Goal: Find contact information: Find contact information

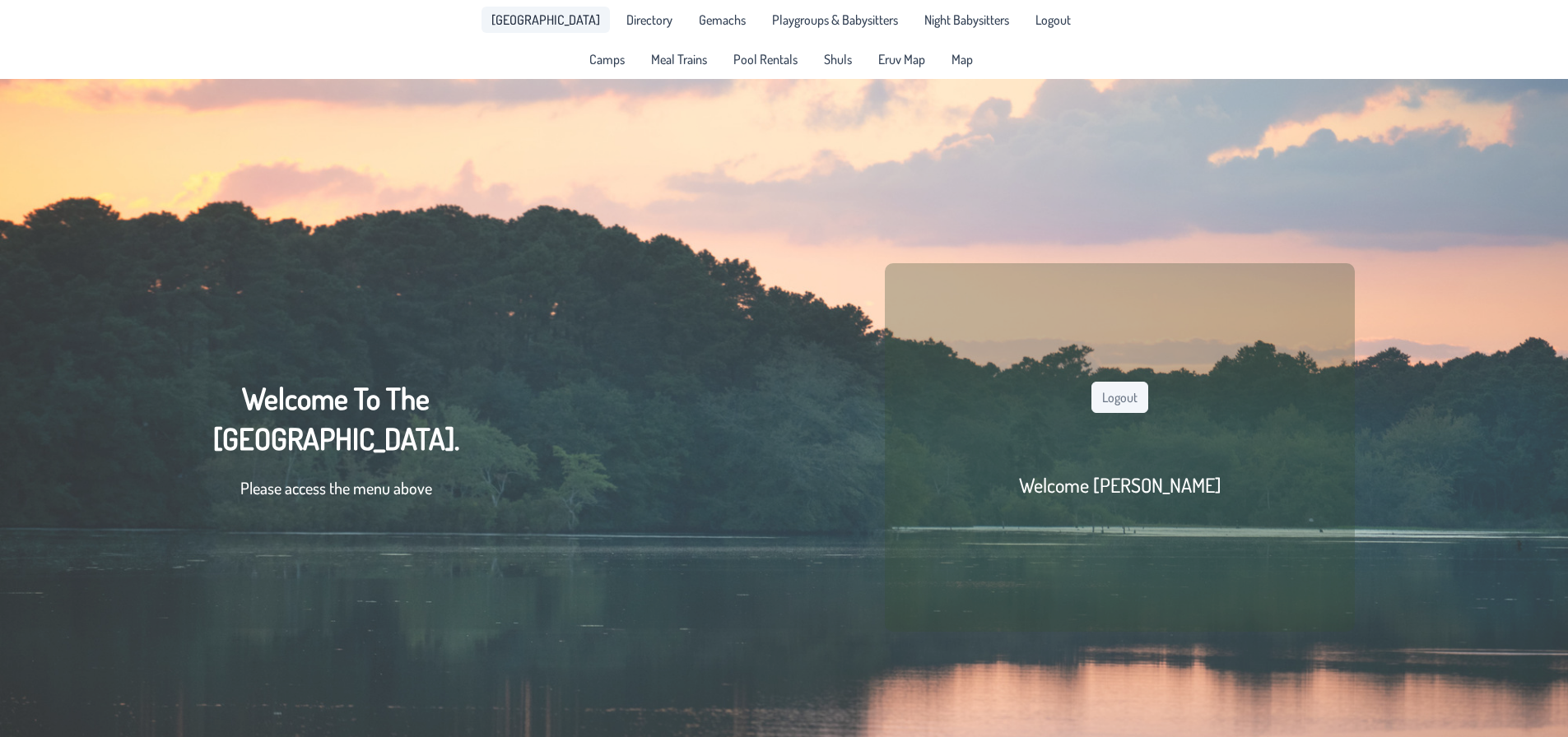
click at [573, 20] on span "[GEOGRAPHIC_DATA]" at bounding box center [546, 20] width 109 height 13
click at [653, 27] on span "Directory" at bounding box center [649, 20] width 46 height 13
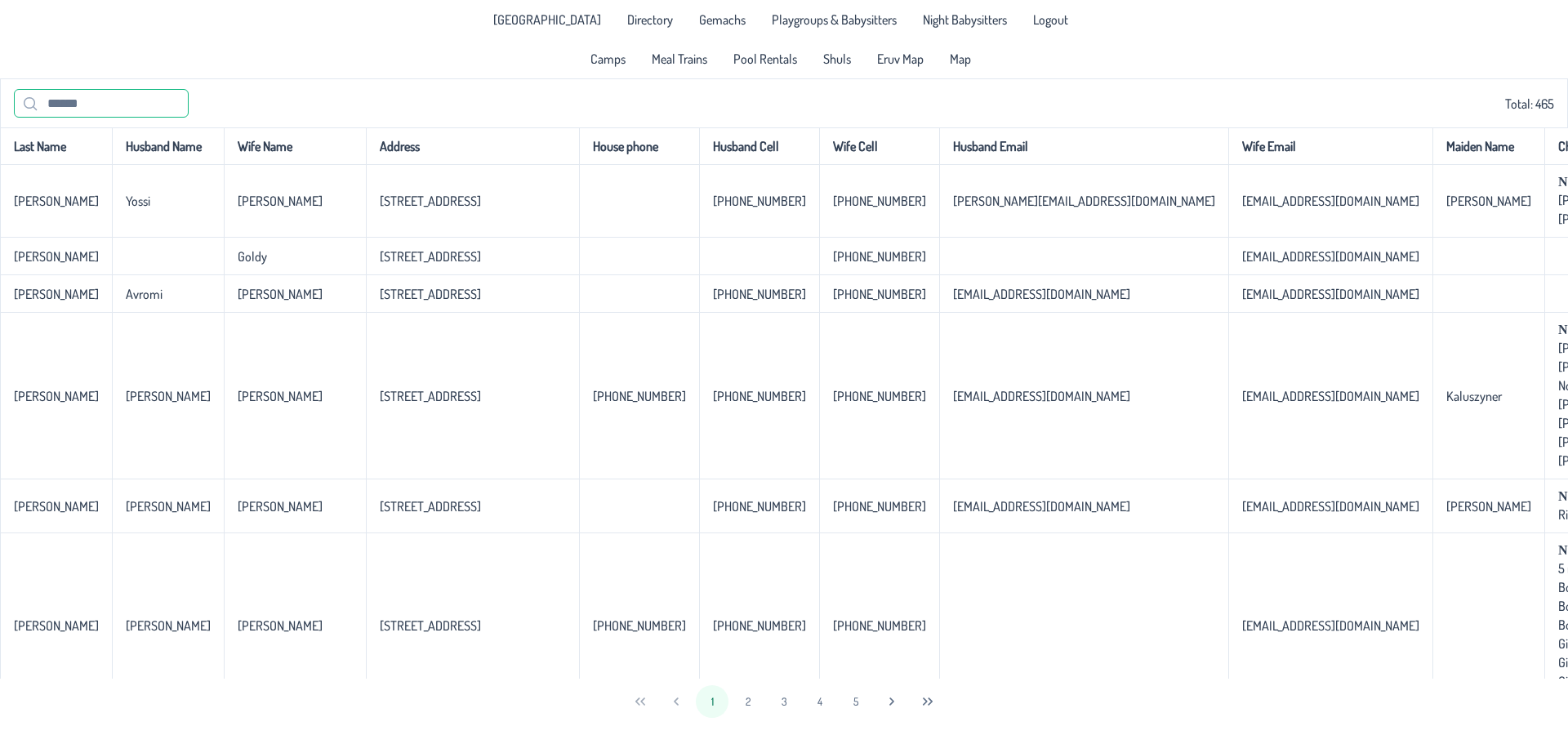
click at [160, 107] on input "text" at bounding box center [102, 103] width 175 height 28
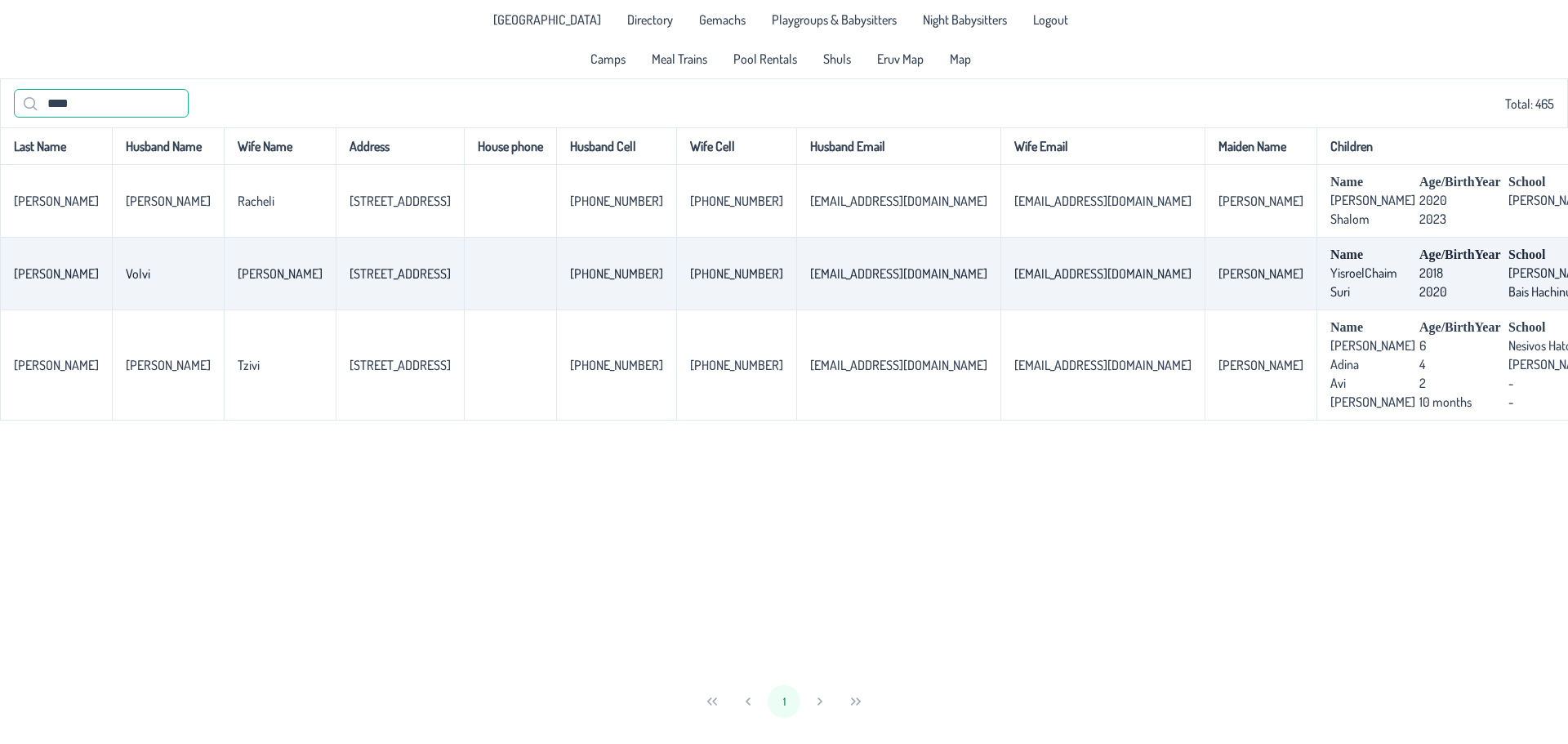
type input "****"
drag, startPoint x: 515, startPoint y: 277, endPoint x: 475, endPoint y: 280, distance: 40.1
click at [451, 280] on p-celleditor "[STREET_ADDRESS]" at bounding box center [400, 273] width 102 height 16
click at [398, 277] on p-celleditor "[STREET_ADDRESS]" at bounding box center [400, 273] width 102 height 16
drag, startPoint x: 1151, startPoint y: 280, endPoint x: 1050, endPoint y: 276, distance: 101.1
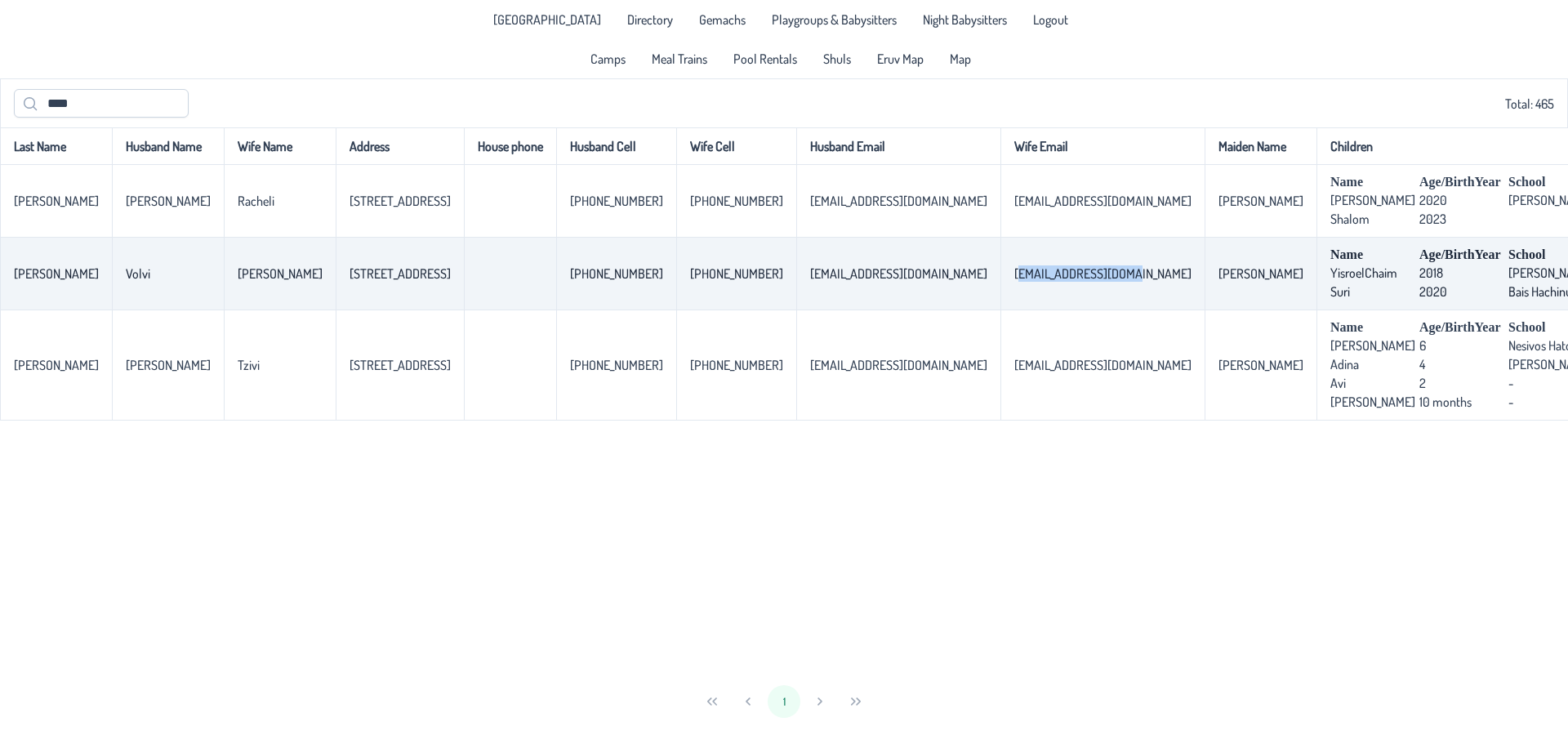
click at [1050, 276] on p-celleditor "[EMAIL_ADDRESS][DOMAIN_NAME]" at bounding box center [1102, 273] width 178 height 16
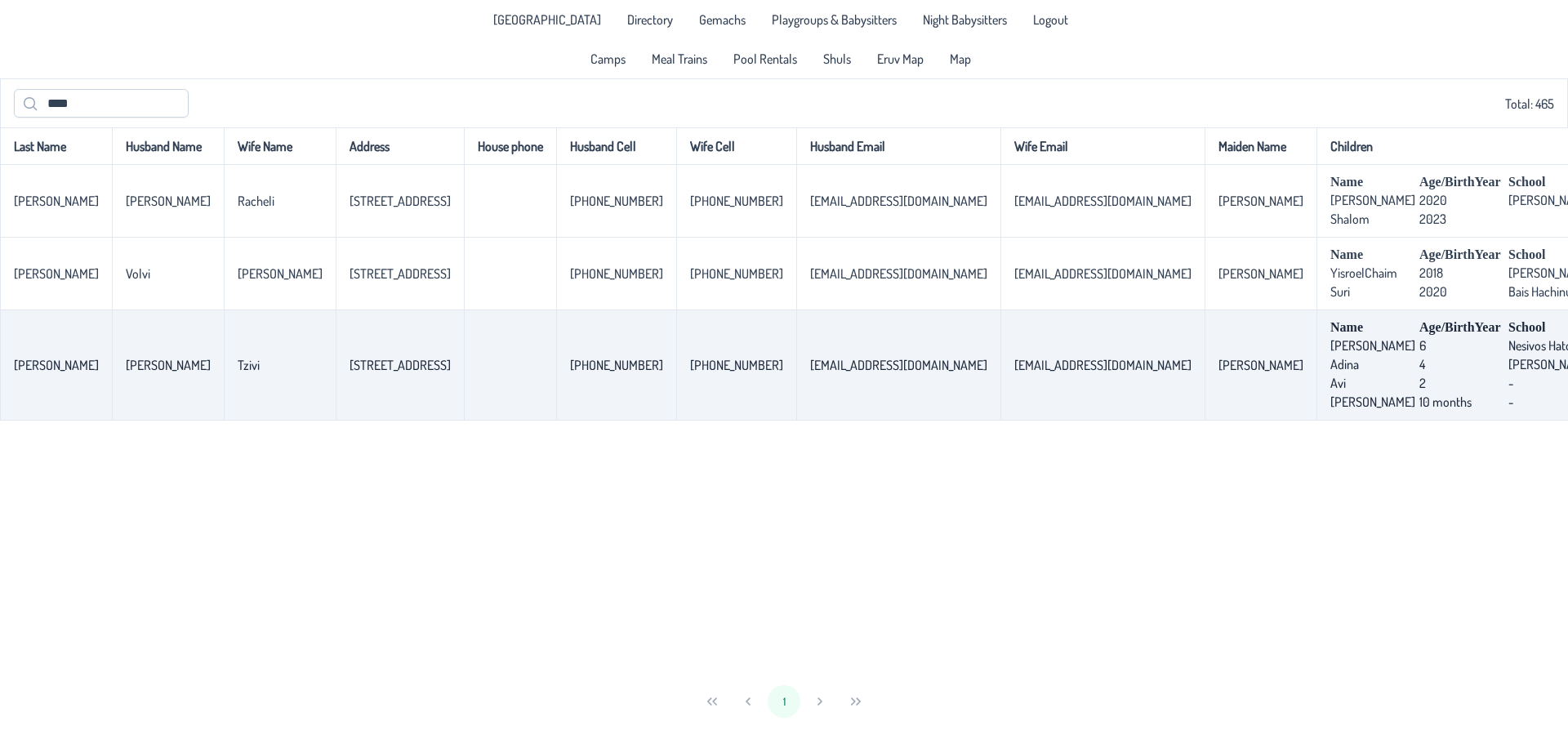
click at [1198, 315] on td "[EMAIL_ADDRESS][DOMAIN_NAME]" at bounding box center [1102, 365] width 204 height 110
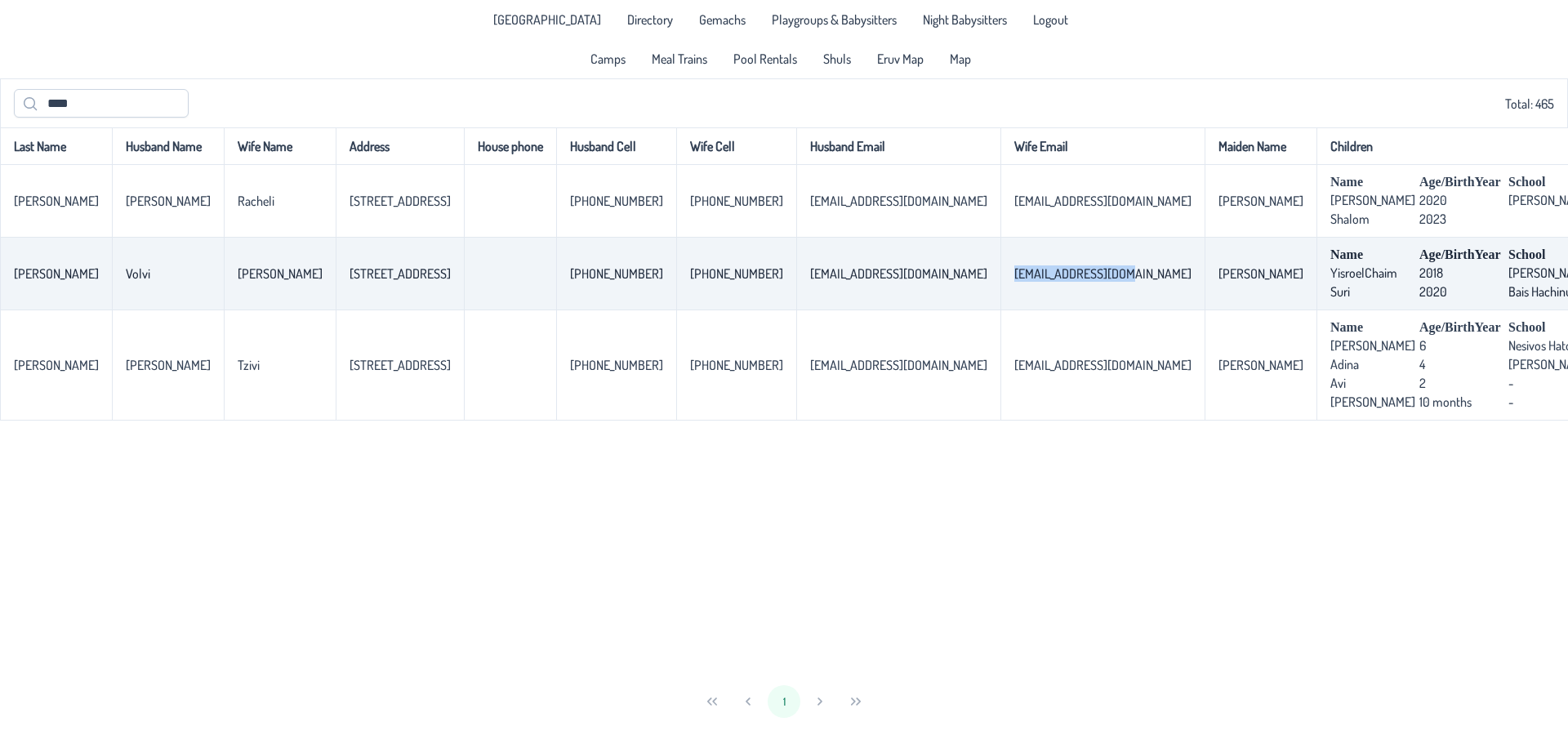
drag, startPoint x: 1146, startPoint y: 277, endPoint x: 1035, endPoint y: 288, distance: 111.5
click at [1035, 288] on td "[EMAIL_ADDRESS][DOMAIN_NAME]" at bounding box center [1102, 274] width 204 height 72
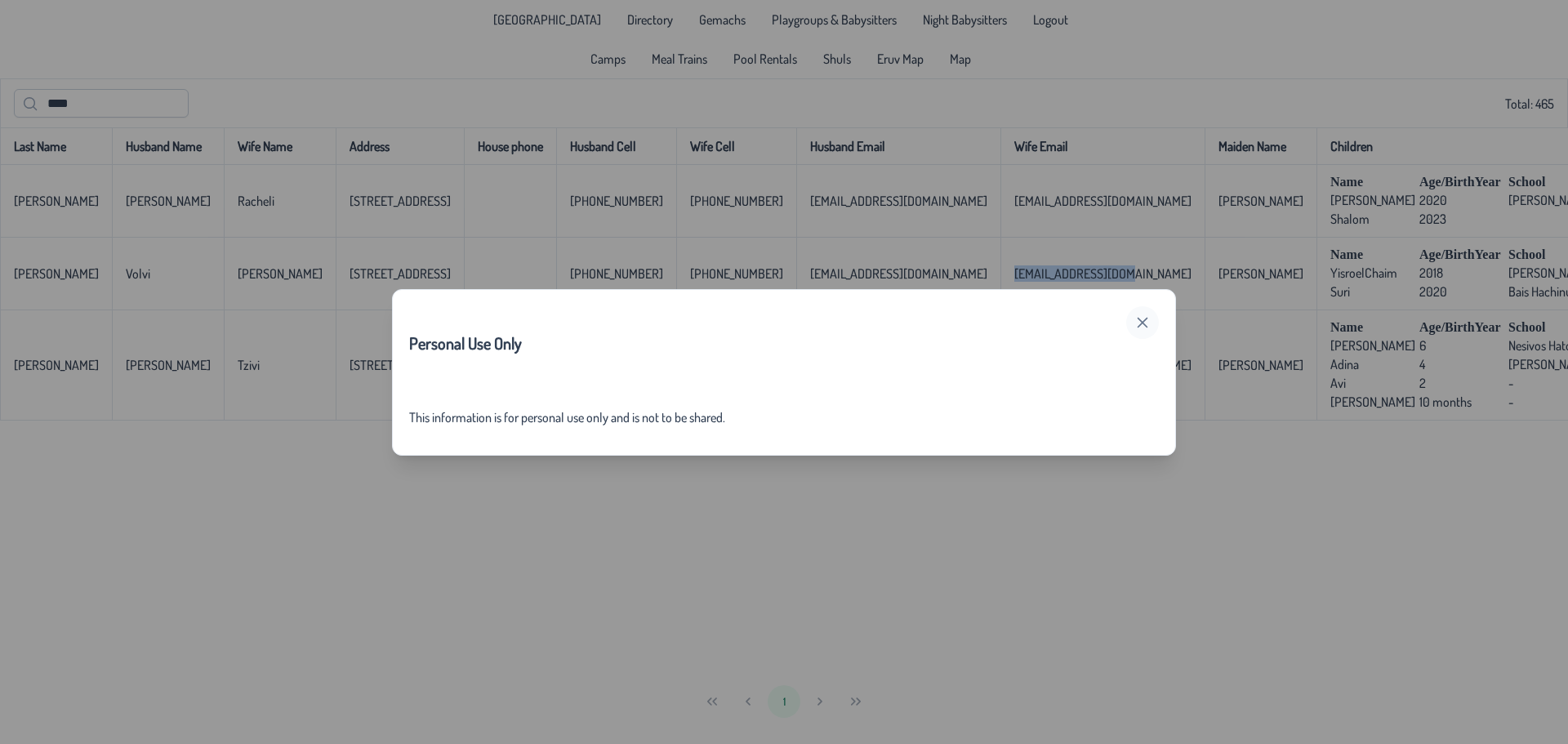
click at [1145, 320] on icon "button" at bounding box center [1143, 323] width 11 height 11
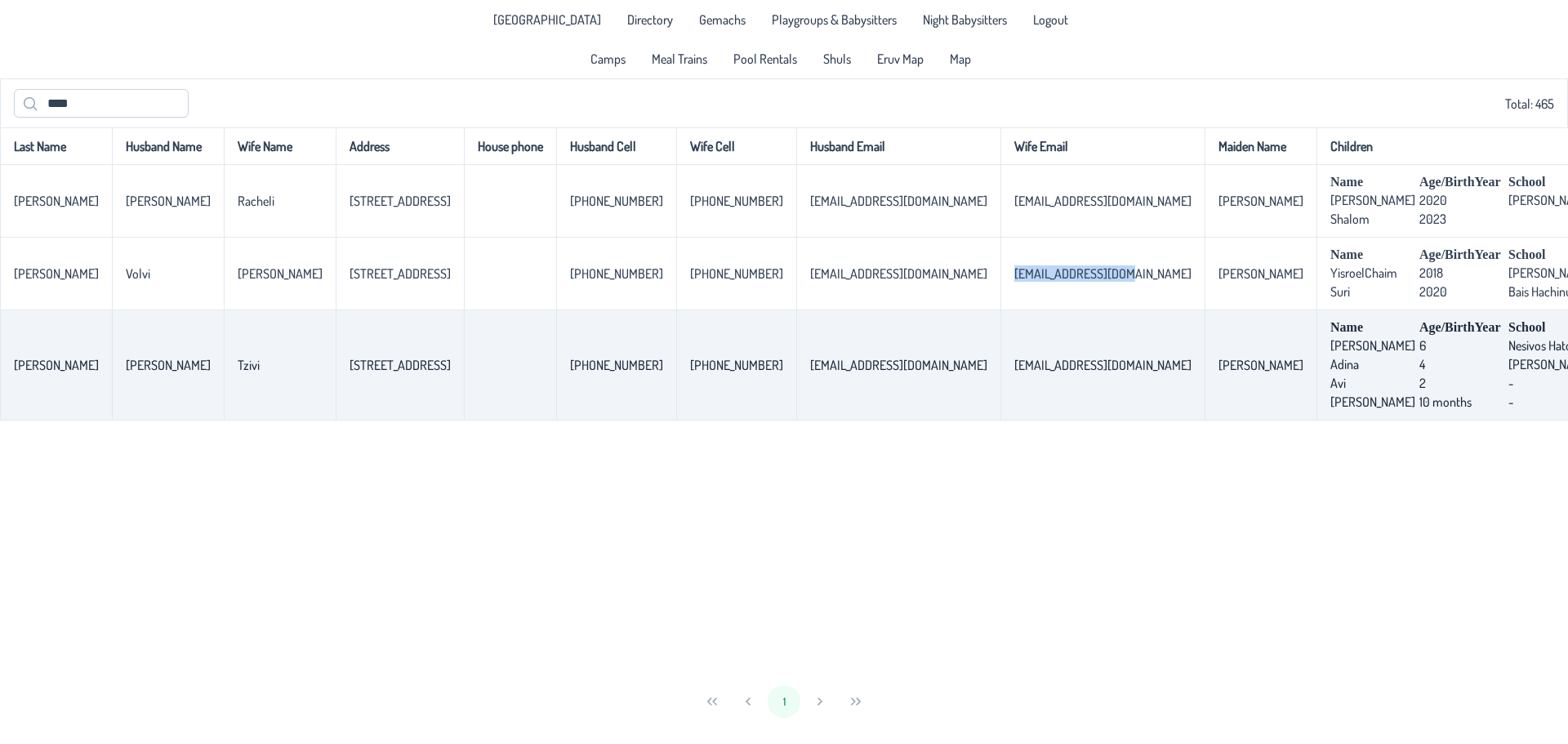
copy p-celleditor "[EMAIL_ADDRESS][DOMAIN_NAME]"
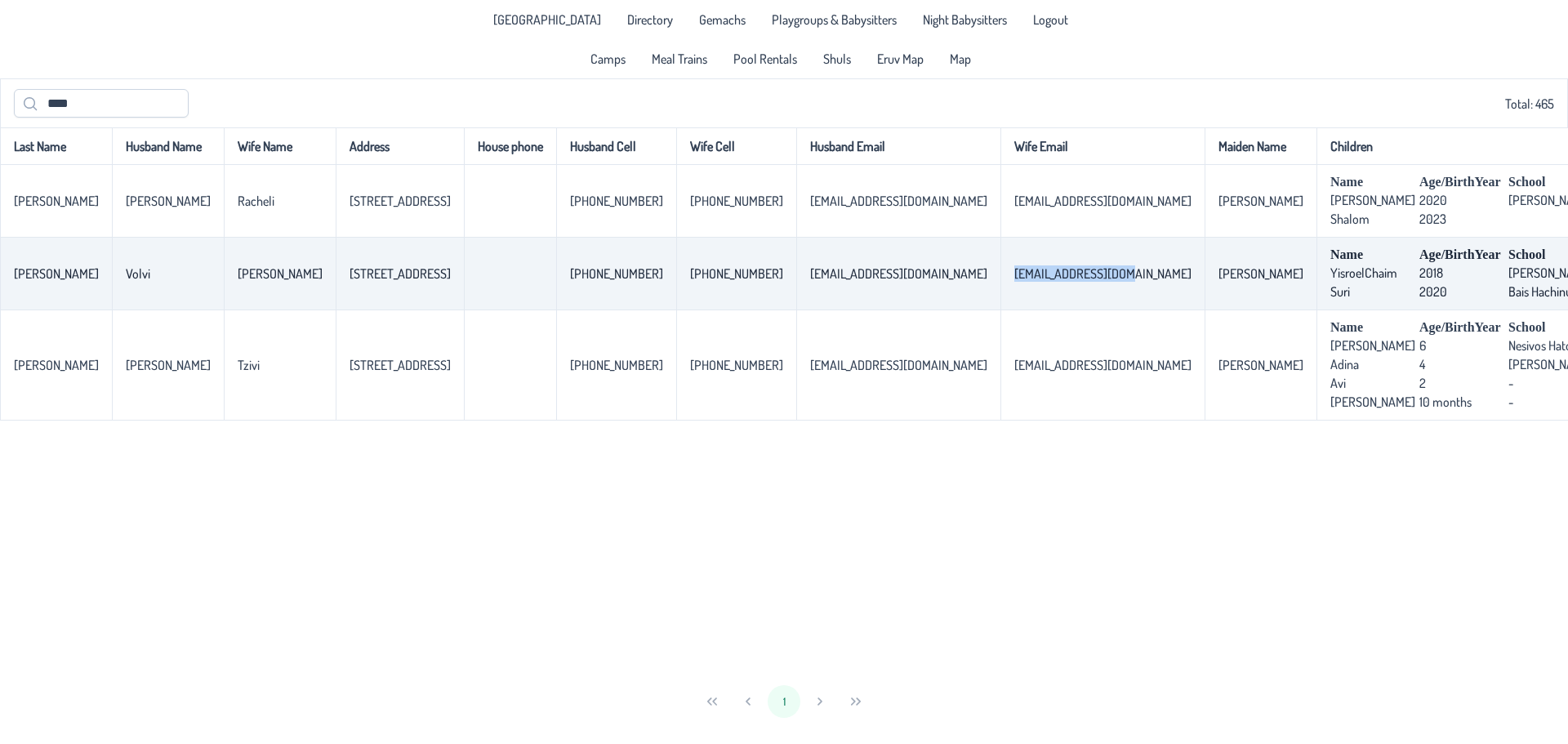
drag, startPoint x: 315, startPoint y: 277, endPoint x: 399, endPoint y: 273, distance: 84.1
click at [399, 273] on p-celleditor "[STREET_ADDRESS]" at bounding box center [400, 273] width 102 height 16
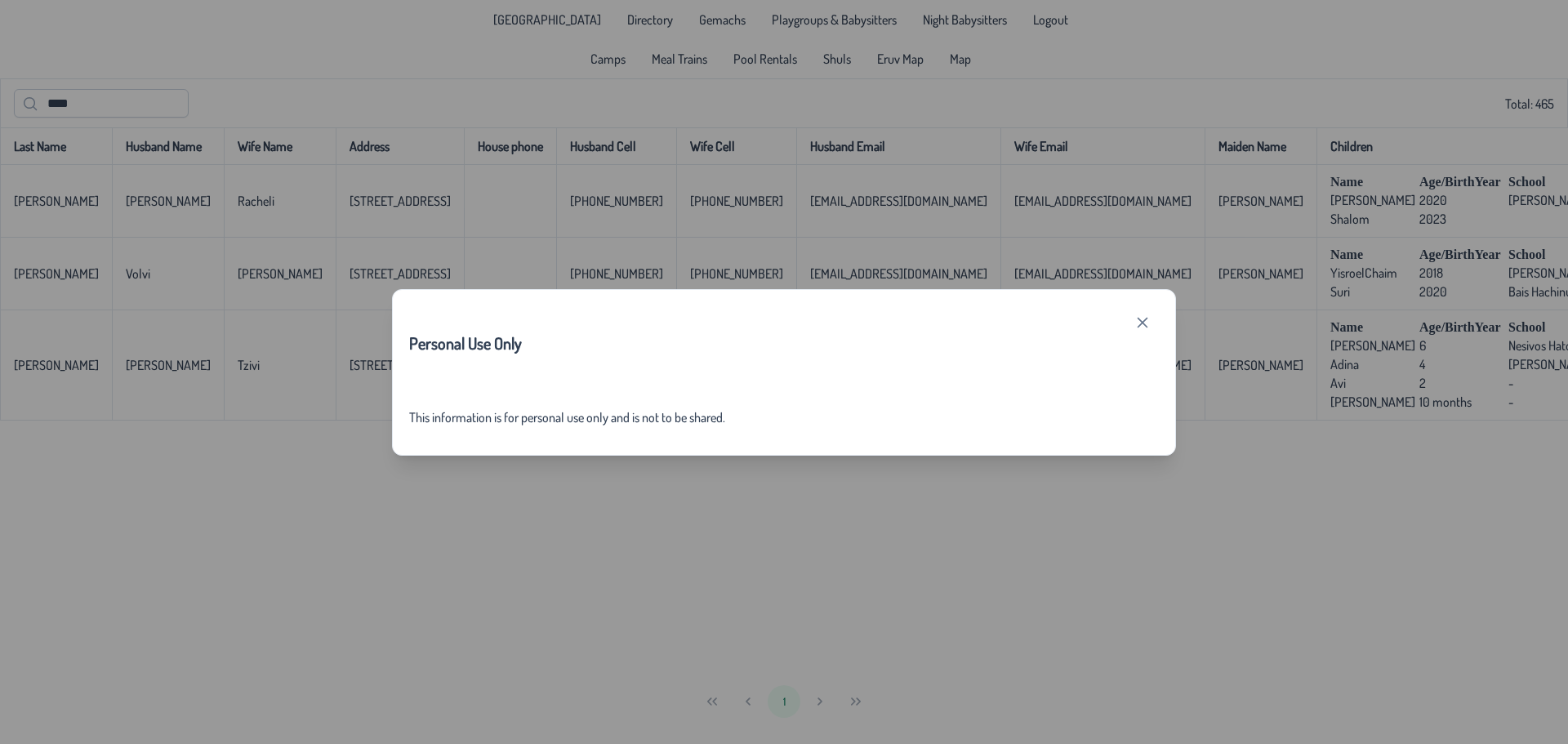
click at [372, 275] on div "Personal Use Only This information is for personal use only and is not to be sh…" at bounding box center [784, 372] width 1568 height 744
drag, startPoint x: 372, startPoint y: 275, endPoint x: 459, endPoint y: 276, distance: 87.0
click at [372, 276] on div "Personal Use Only This information is for personal use only and is not to be sh…" at bounding box center [784, 372] width 1568 height 744
click at [1145, 330] on button "button" at bounding box center [1142, 323] width 33 height 33
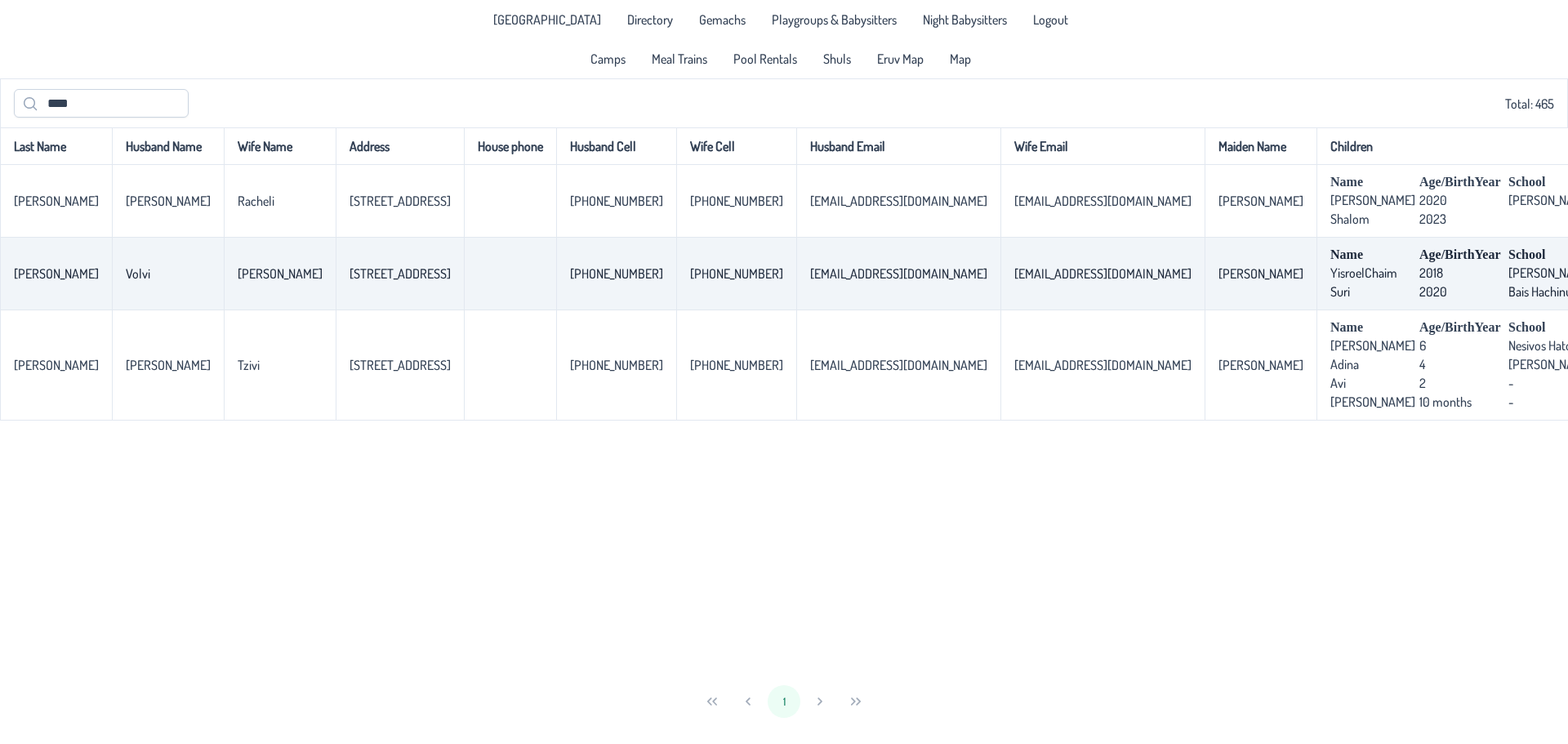
drag, startPoint x: 316, startPoint y: 270, endPoint x: 402, endPoint y: 278, distance: 86.4
click at [402, 278] on p-celleditor "[STREET_ADDRESS]" at bounding box center [400, 273] width 102 height 16
copy p-celleditor "[STREET_ADDRESS],"
